Goal: Complete application form: Complete application form

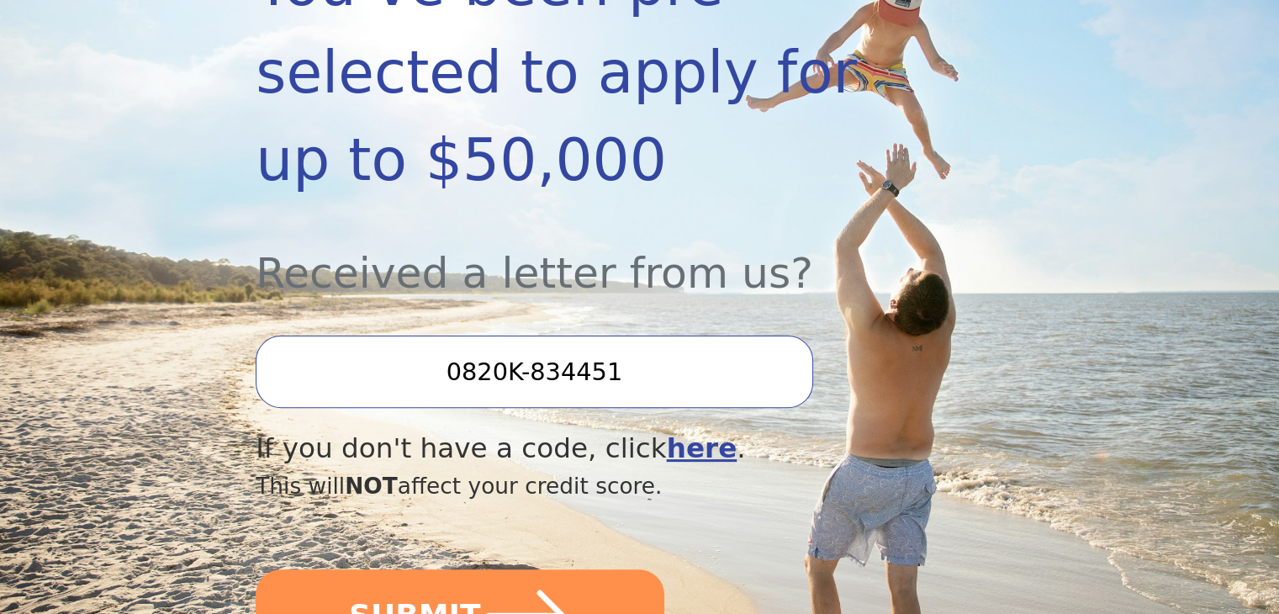
scroll to position [589, 0]
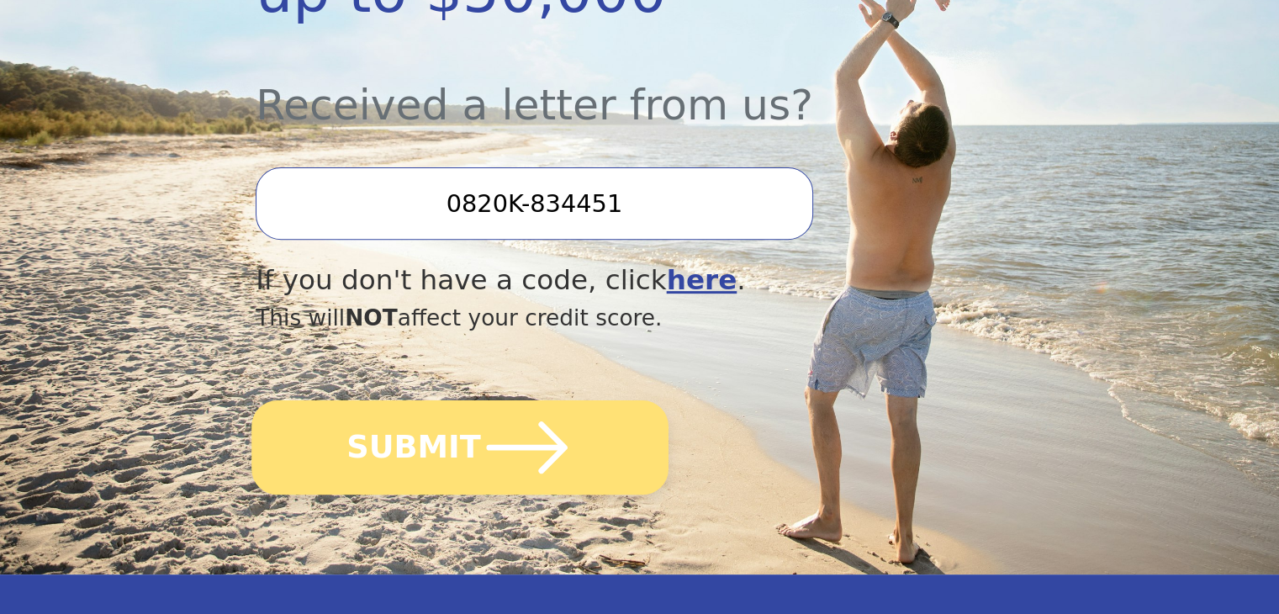
click at [544, 421] on icon "submit" at bounding box center [527, 447] width 81 height 52
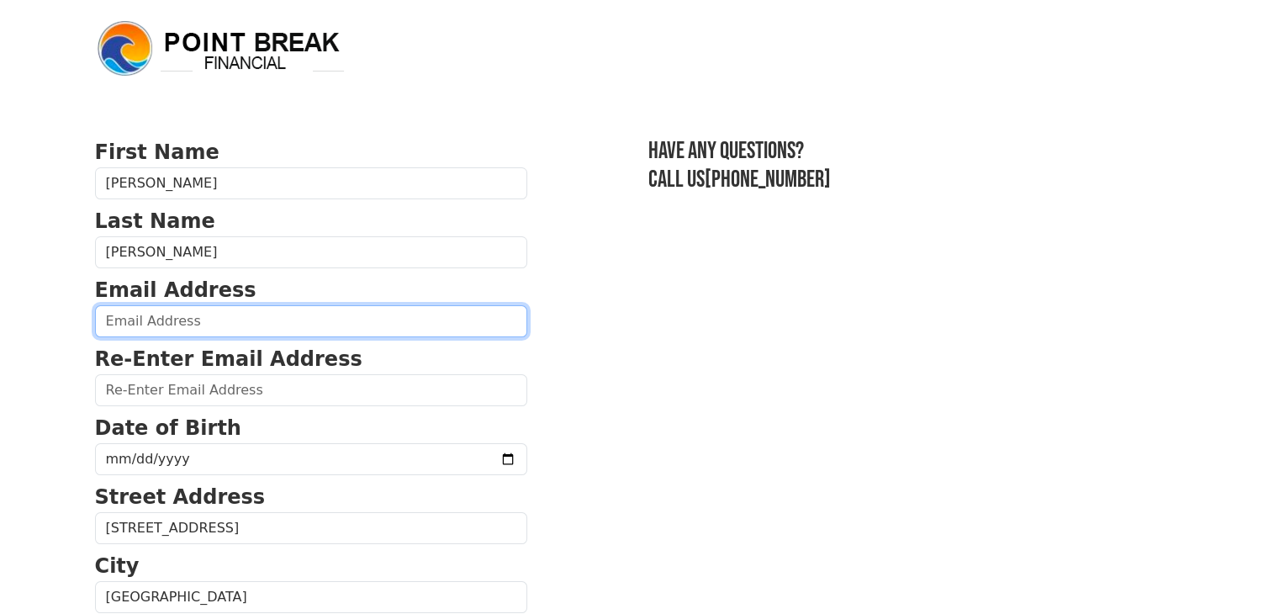
click at [187, 320] on input "email" at bounding box center [311, 321] width 432 height 32
type input "[EMAIL_ADDRESS][DOMAIN_NAME]"
type input "[PHONE_NUMBER]"
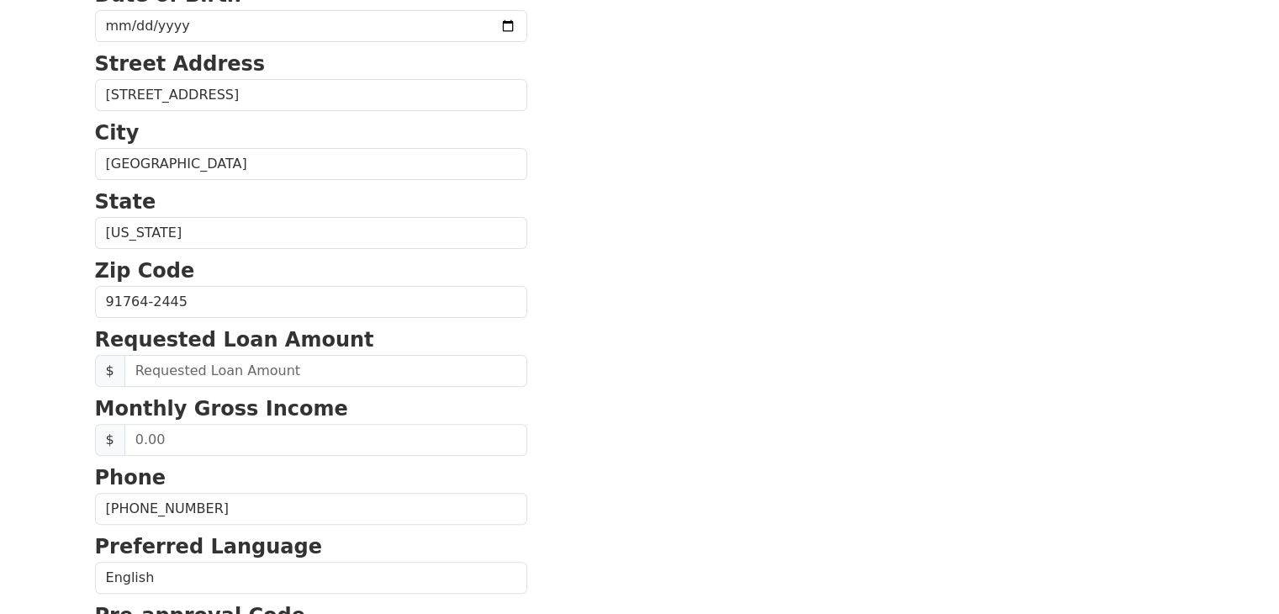
scroll to position [463, 0]
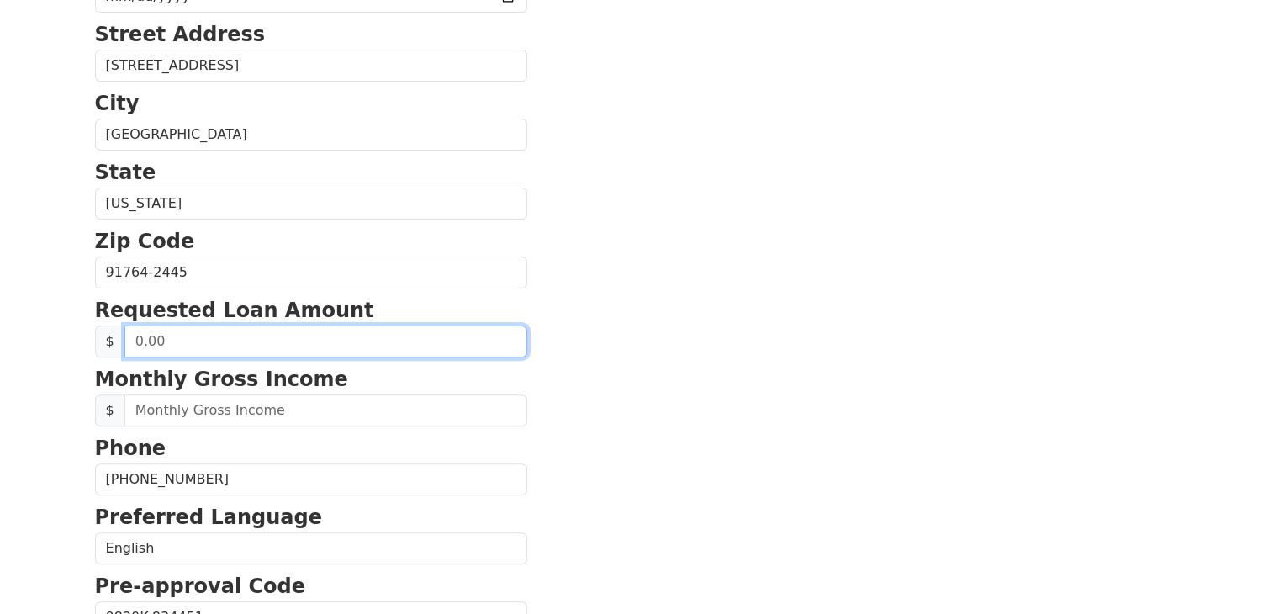
click at [269, 340] on input "text" at bounding box center [325, 341] width 403 height 32
type input "15,000.00"
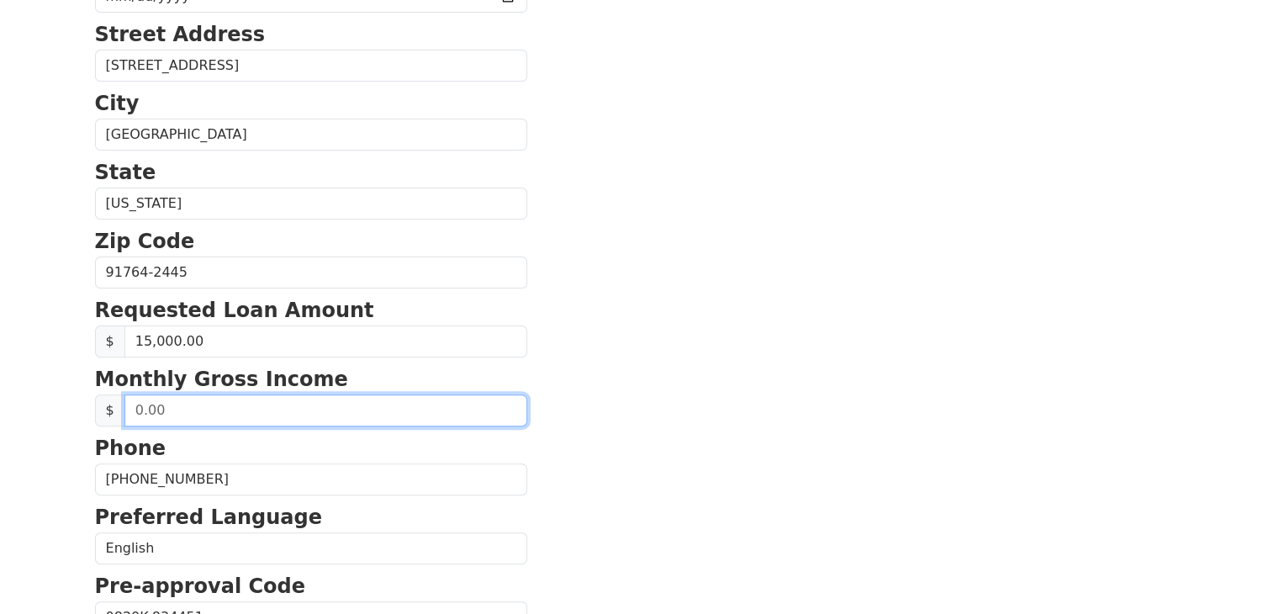
click at [330, 408] on input "text" at bounding box center [325, 410] width 403 height 32
click at [180, 416] on input "text" at bounding box center [325, 410] width 403 height 32
type input "10,416.00"
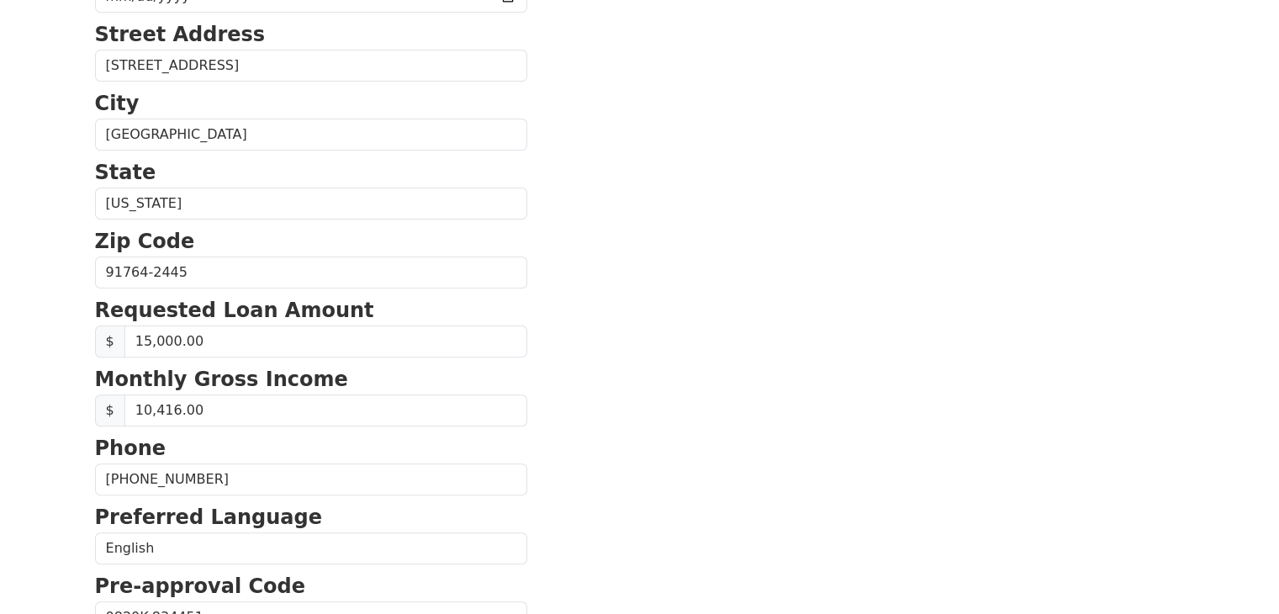
click at [672, 421] on section "First Name [PERSON_NAME] Last Name [PERSON_NAME] Email Address [EMAIL_ADDRESS][…" at bounding box center [640, 274] width 1090 height 1199
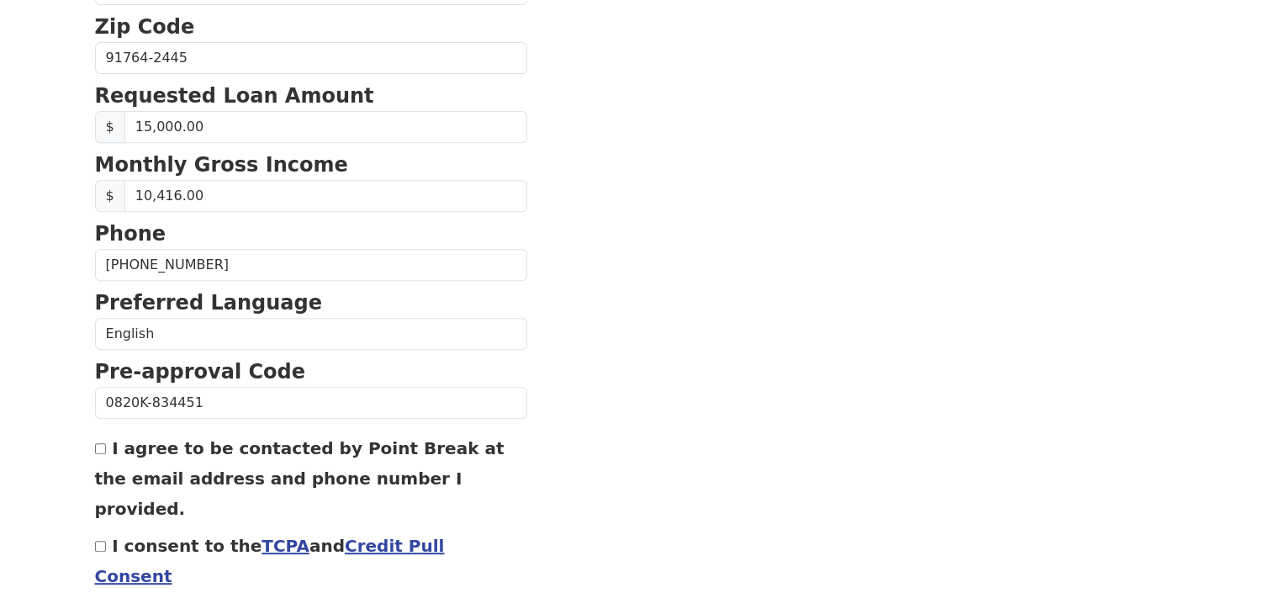
scroll to position [720, 0]
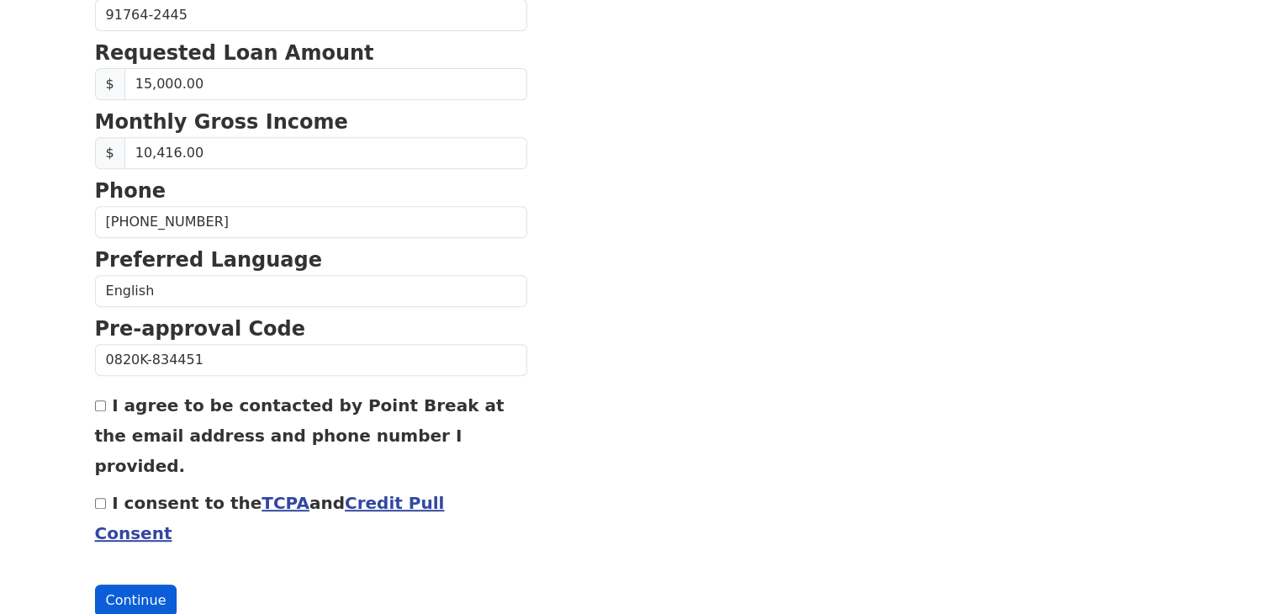
click at [121, 584] on button "Continue" at bounding box center [136, 600] width 82 height 32
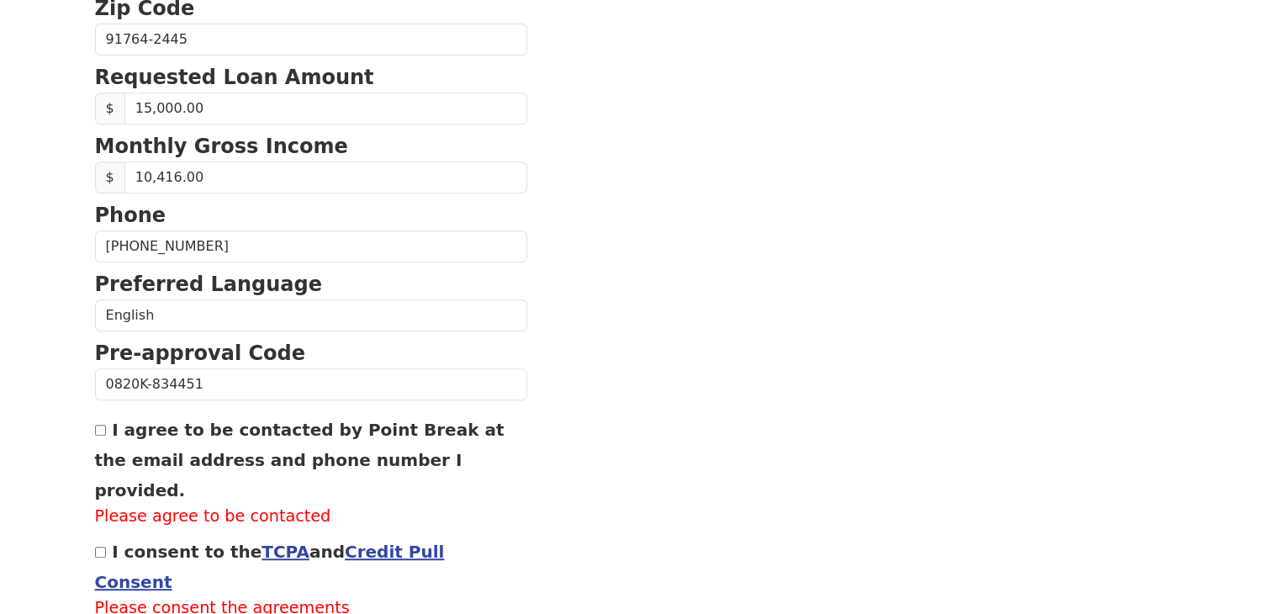
scroll to position [743, 0]
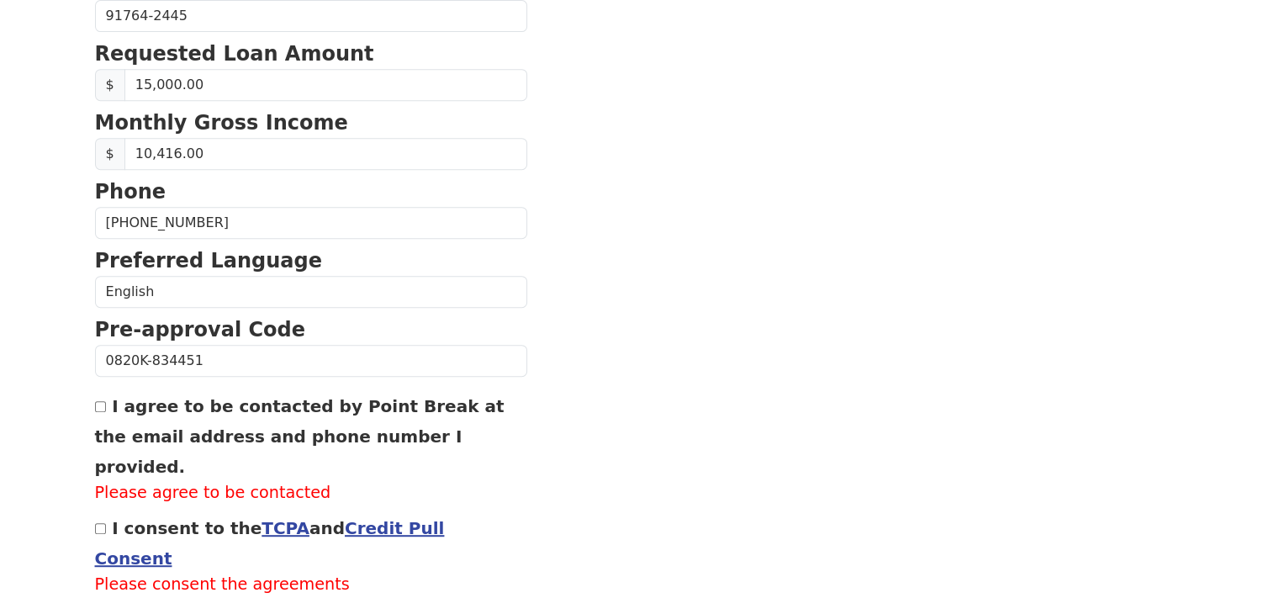
click at [96, 401] on input "I agree to be contacted by Point Break at the email address and phone number I …" at bounding box center [100, 406] width 11 height 11
checkbox input "true"
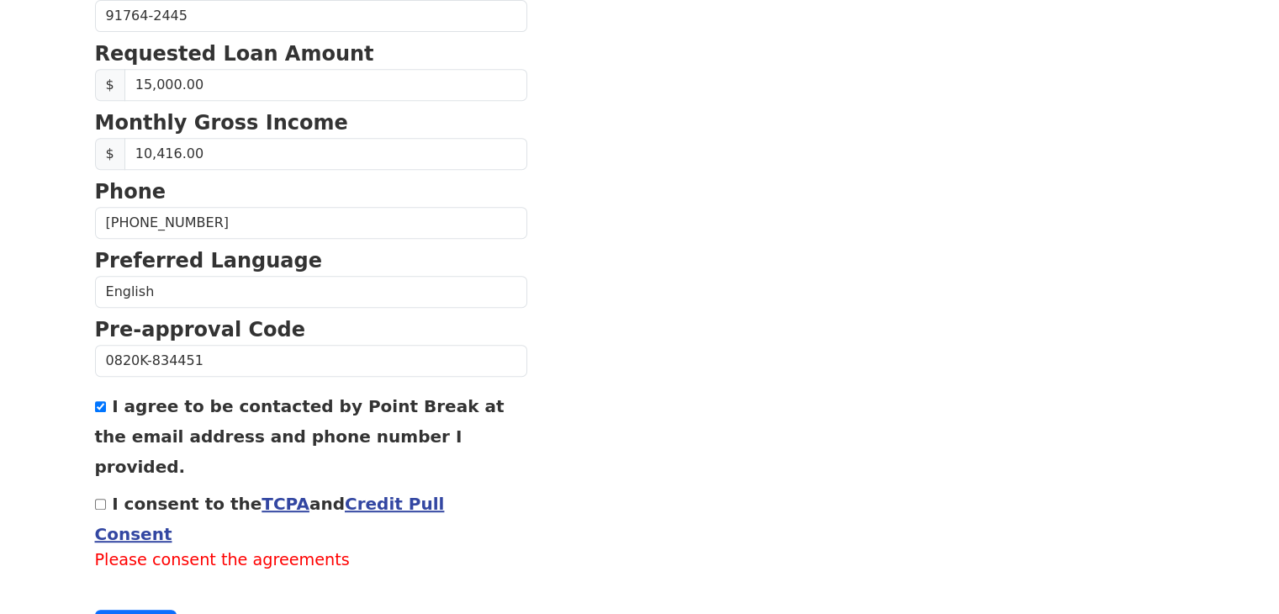
click at [687, 516] on section "First Name [PERSON_NAME] Last Name [PERSON_NAME] Email Address [EMAIL_ADDRESS][…" at bounding box center [640, 18] width 1090 height 1248
click at [95, 499] on input "I consent to the TCPA and Credit Pull Consent" at bounding box center [100, 504] width 11 height 11
checkbox input "true"
click at [137, 585] on button "Continue" at bounding box center [136, 601] width 82 height 32
click at [621, 317] on section "First Name [PERSON_NAME] Last Name [PERSON_NAME] Email Address [EMAIL_ADDRESS][…" at bounding box center [640, 6] width 1090 height 1224
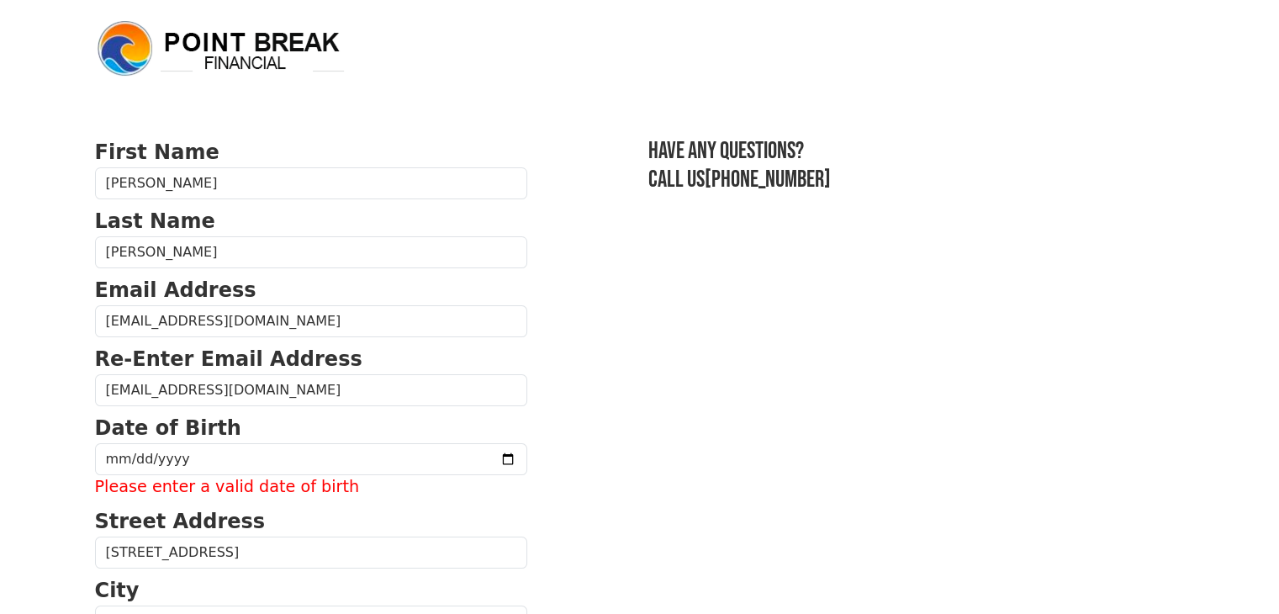
scroll to position [168, 0]
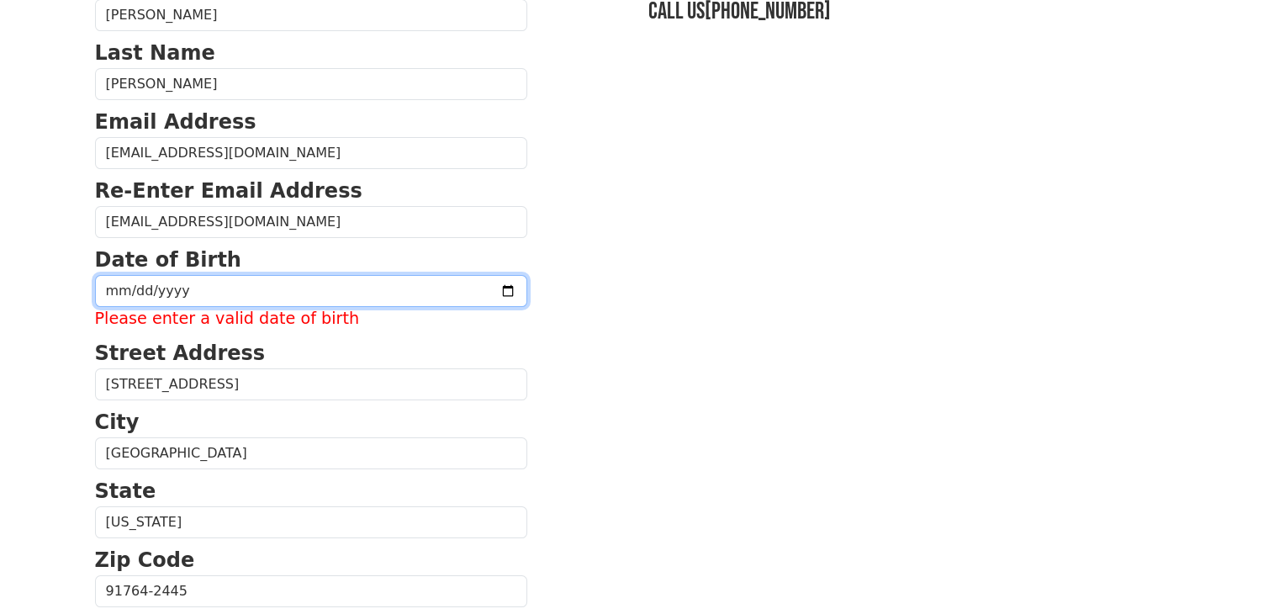
click at [158, 288] on input "date" at bounding box center [311, 291] width 432 height 32
click at [111, 289] on input "date" at bounding box center [311, 291] width 432 height 32
click at [469, 294] on input "date" at bounding box center [311, 291] width 432 height 32
click at [131, 281] on input "date" at bounding box center [311, 291] width 432 height 32
type input "[DATE]"
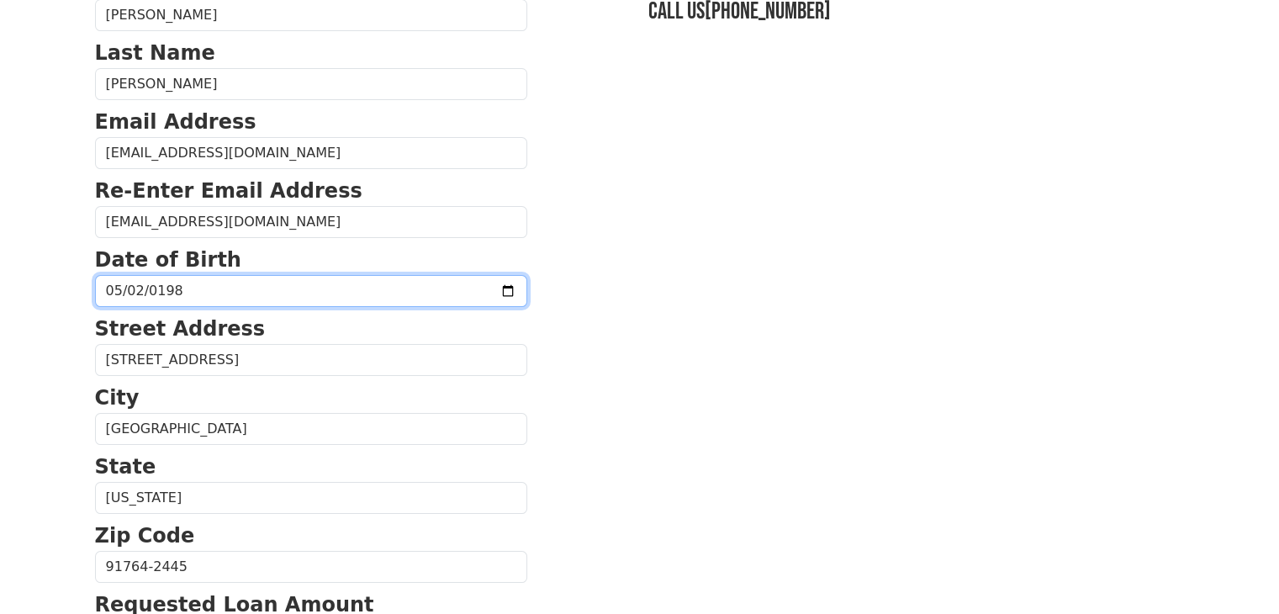
type input "[DATE]"
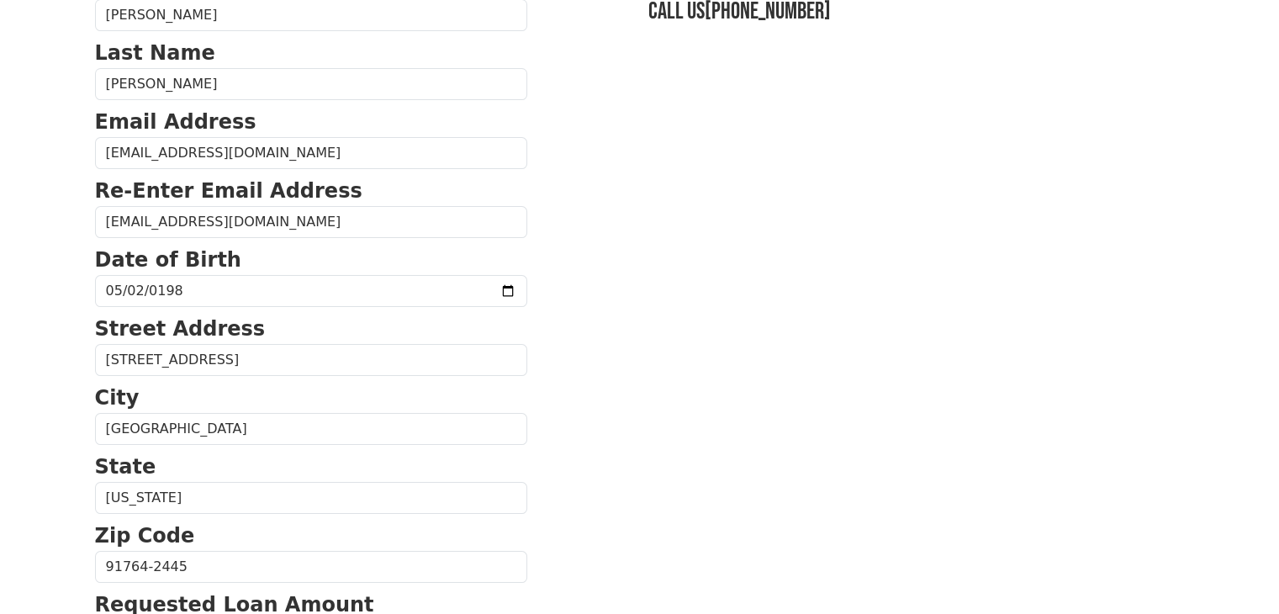
click at [992, 410] on section "First Name [PERSON_NAME] Last Name [PERSON_NAME] Email Address [EMAIL_ADDRESS][…" at bounding box center [640, 568] width 1090 height 1199
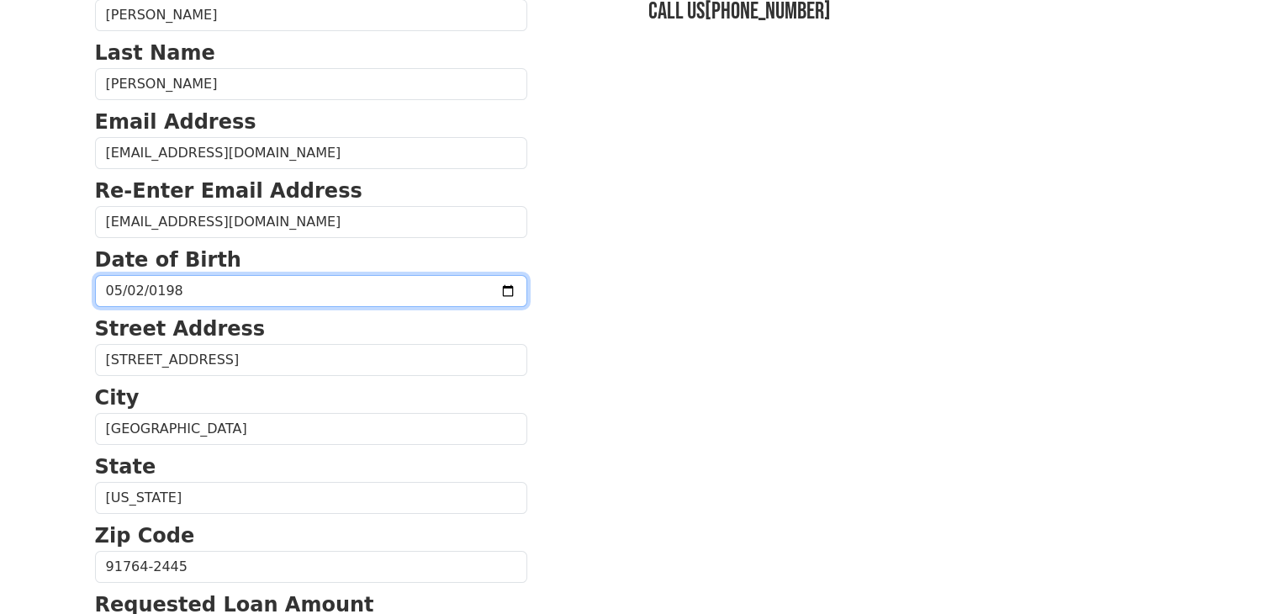
click at [116, 286] on input "[DATE]" at bounding box center [311, 291] width 432 height 32
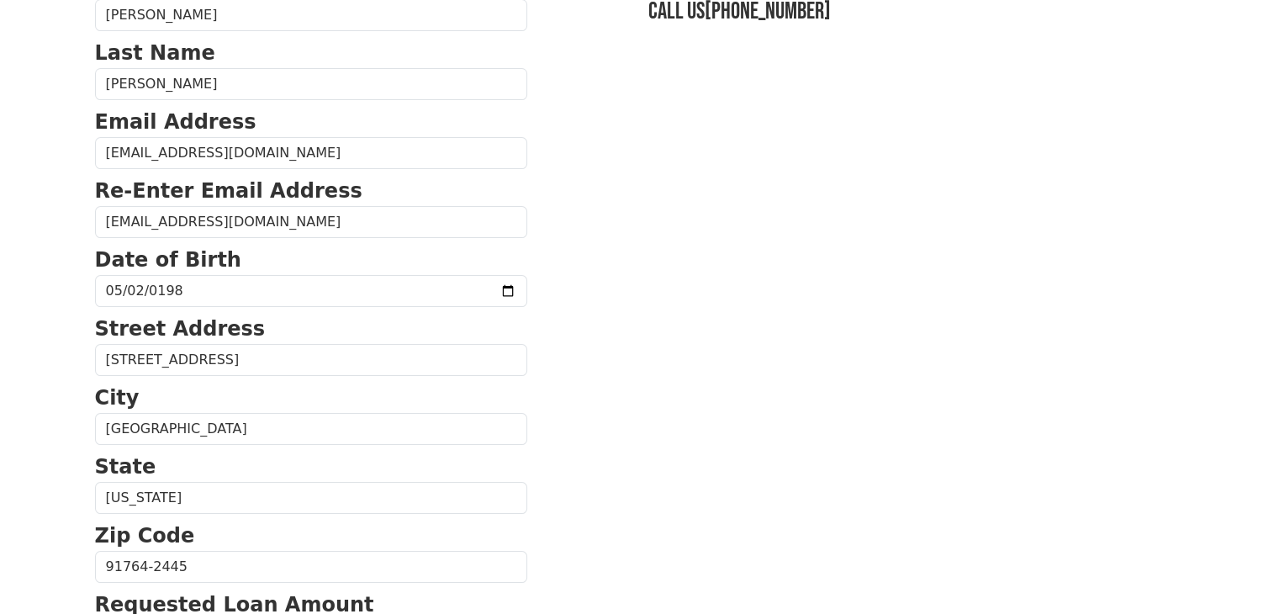
click at [710, 344] on section "First Name [PERSON_NAME] Last Name [PERSON_NAME] Email Address [EMAIL_ADDRESS][…" at bounding box center [640, 568] width 1090 height 1199
click at [716, 315] on section "First Name [PERSON_NAME] Last Name [PERSON_NAME] Email Address [EMAIL_ADDRESS][…" at bounding box center [640, 568] width 1090 height 1199
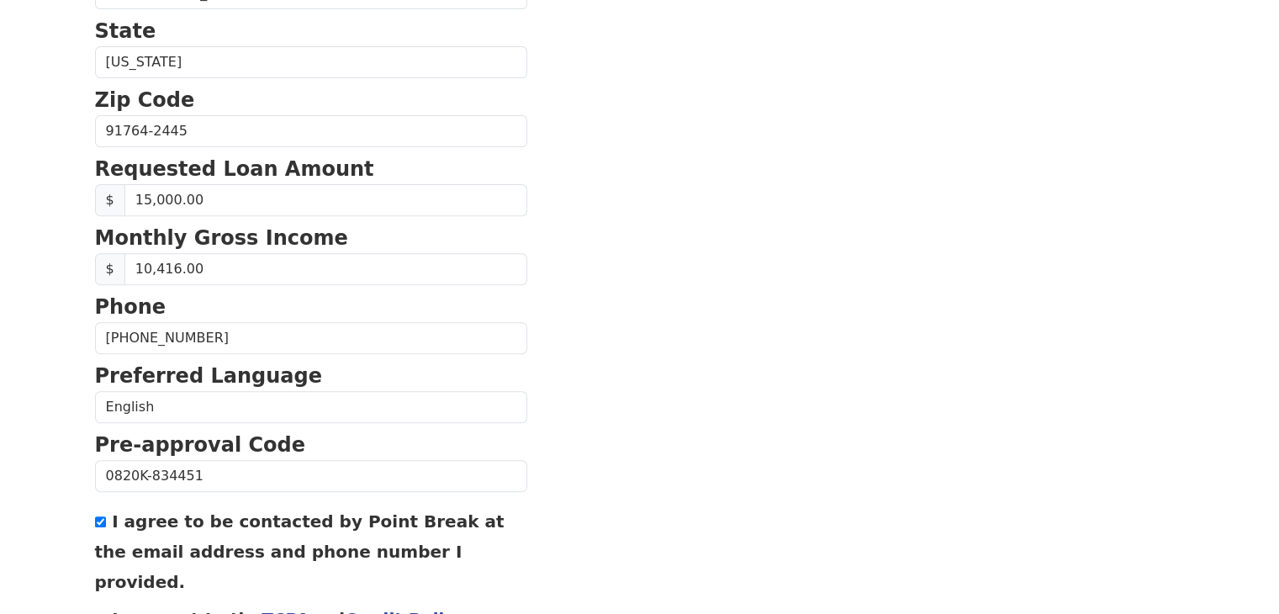
scroll to position [720, 0]
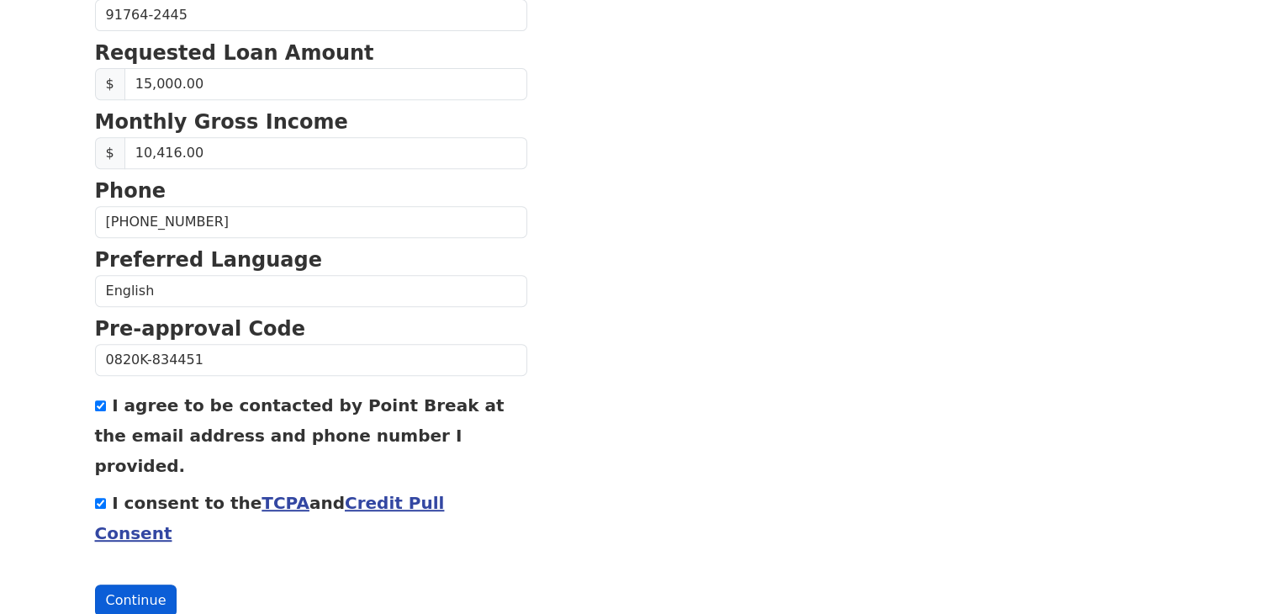
click at [161, 584] on button "Continue" at bounding box center [136, 600] width 82 height 32
